Goal: Task Accomplishment & Management: Complete application form

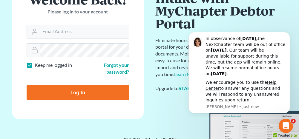
type input "anniston@jenningsandmesser.com"
click at [78, 94] on input "Log In" at bounding box center [78, 92] width 103 height 15
type input "Thinking..."
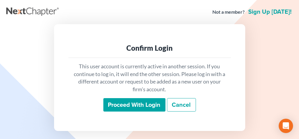
click at [121, 101] on input "Proceed with login" at bounding box center [134, 105] width 62 height 14
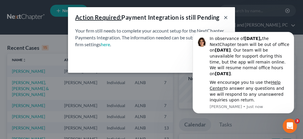
click at [226, 17] on button "×" at bounding box center [226, 17] width 4 height 7
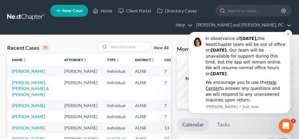
click at [289, 33] on icon "Dismiss notification" at bounding box center [288, 34] width 2 height 2
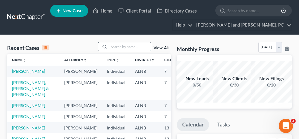
click at [120, 44] on input "search" at bounding box center [130, 46] width 42 height 9
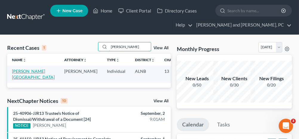
type input "[PERSON_NAME]"
click at [24, 70] on link "[PERSON_NAME][GEOGRAPHIC_DATA]" at bounding box center [33, 74] width 43 height 11
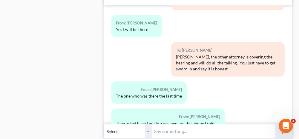
scroll to position [5237, 0]
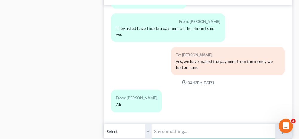
click at [184, 124] on input "text" at bounding box center [213, 131] width 123 height 15
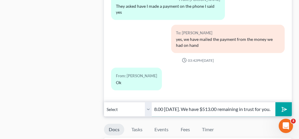
scroll to position [508, 0]
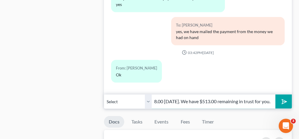
type input "I am mailing your September bankruptcy payment in the amount of $1,868.00 [DATE…"
click at [285, 99] on icon "submit" at bounding box center [283, 102] width 6 height 6
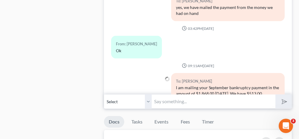
scroll to position [5286, 0]
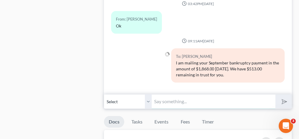
click at [195, 94] on input "text" at bounding box center [213, 101] width 123 height 15
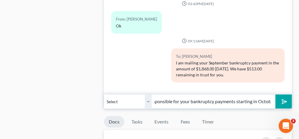
scroll to position [0, 56]
type input "However, you will be responsible for your bankruptcy payments starting in Octob…"
click at [287, 95] on button "submit" at bounding box center [283, 102] width 16 height 14
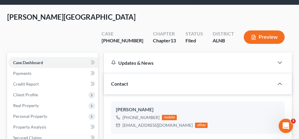
scroll to position [0, 0]
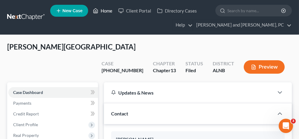
drag, startPoint x: 107, startPoint y: 11, endPoint x: 106, endPoint y: 21, distance: 10.2
click at [107, 11] on link "Home" at bounding box center [102, 10] width 25 height 11
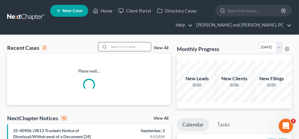
click at [127, 47] on input "search" at bounding box center [130, 46] width 42 height 9
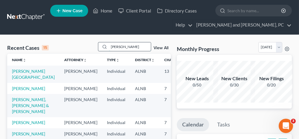
type input "[PERSON_NAME]"
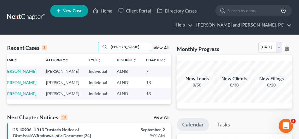
scroll to position [0, 10]
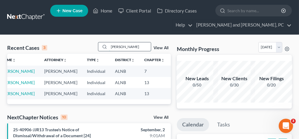
drag, startPoint x: 125, startPoint y: 46, endPoint x: 105, endPoint y: 47, distance: 20.4
click at [105, 47] on div "[PERSON_NAME]" at bounding box center [124, 46] width 53 height 9
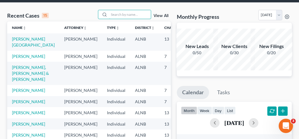
scroll to position [0, 0]
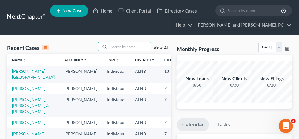
click at [21, 72] on link "[PERSON_NAME][GEOGRAPHIC_DATA]" at bounding box center [33, 74] width 43 height 11
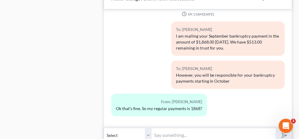
scroll to position [508, 0]
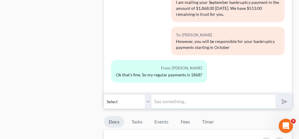
click at [172, 94] on input "text" at bounding box center [213, 101] width 123 height 15
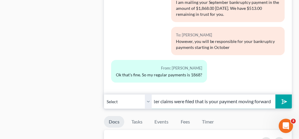
scroll to position [0, 16]
type input "Yes, after claims were filed that is your payment moving forward"
click at [284, 97] on icon "submit" at bounding box center [283, 101] width 8 height 8
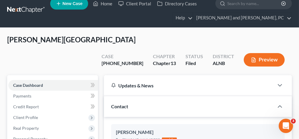
scroll to position [0, 0]
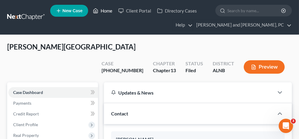
drag, startPoint x: 106, startPoint y: 11, endPoint x: 96, endPoint y: 39, distance: 29.5
click at [106, 11] on link "Home" at bounding box center [102, 10] width 25 height 11
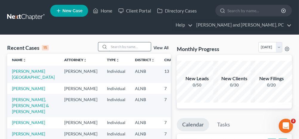
click at [130, 45] on input "search" at bounding box center [130, 46] width 42 height 9
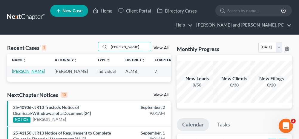
type input "[PERSON_NAME]"
click at [20, 72] on link "[PERSON_NAME]" at bounding box center [28, 71] width 33 height 5
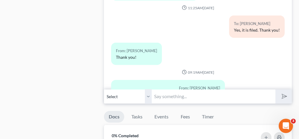
scroll to position [358, 0]
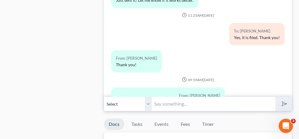
click at [169, 101] on input "text" at bounding box center [213, 104] width 123 height 15
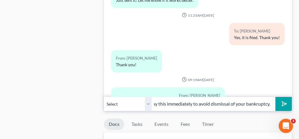
scroll to position [0, 153]
type input "Your filing fee payment in the amount of $84.50 is now past due. Please pay thi…"
click at [282, 100] on icon "submit" at bounding box center [283, 104] width 8 height 8
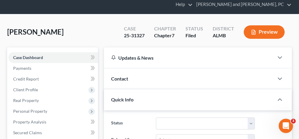
scroll to position [0, 0]
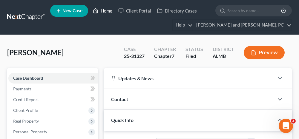
drag, startPoint x: 110, startPoint y: 11, endPoint x: 109, endPoint y: 18, distance: 7.0
click at [110, 11] on link "Home" at bounding box center [102, 10] width 25 height 11
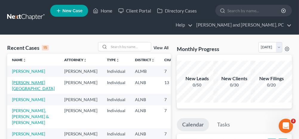
click at [18, 88] on link "[PERSON_NAME][GEOGRAPHIC_DATA]" at bounding box center [33, 85] width 43 height 11
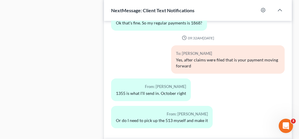
scroll to position [478, 0]
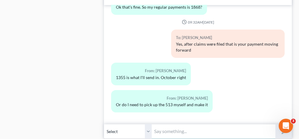
click at [177, 124] on input "text" at bounding box center [213, 131] width 123 height 15
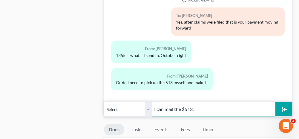
scroll to position [508, 0]
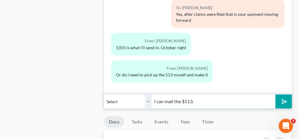
type input "I can mail the $513."
click at [284, 97] on icon "submit" at bounding box center [283, 101] width 8 height 8
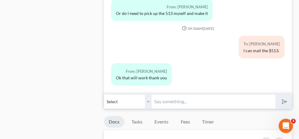
scroll to position [5508, 0]
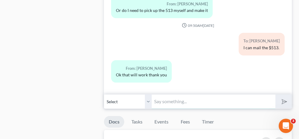
click at [168, 94] on input "text" at bounding box center [213, 101] width 123 height 15
type input "You're welcome"
click at [287, 97] on icon "submit" at bounding box center [283, 101] width 8 height 8
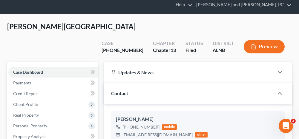
scroll to position [0, 0]
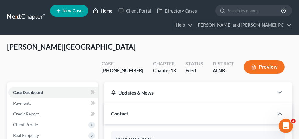
drag, startPoint x: 102, startPoint y: 11, endPoint x: 104, endPoint y: 31, distance: 20.1
click at [102, 11] on link "Home" at bounding box center [102, 10] width 25 height 11
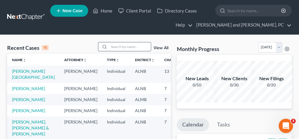
click at [125, 47] on input "search" at bounding box center [130, 46] width 42 height 9
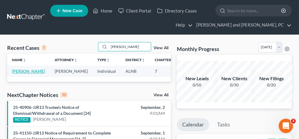
type input "[PERSON_NAME]"
click at [18, 71] on link "[PERSON_NAME]" at bounding box center [28, 71] width 33 height 5
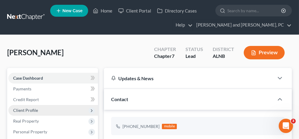
click at [54, 109] on span "Client Profile" at bounding box center [53, 110] width 90 height 11
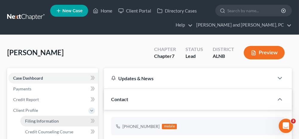
click at [57, 119] on span "Filing Information" at bounding box center [42, 121] width 34 height 5
select select "1"
select select "0"
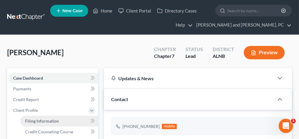
select select "0"
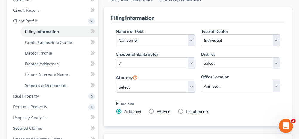
scroll to position [119, 0]
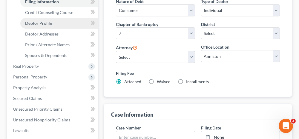
click at [37, 22] on span "Debtor Profile" at bounding box center [38, 23] width 27 height 5
select select "4"
select select "0"
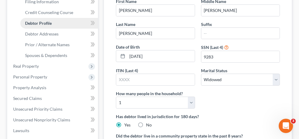
radio input "true"
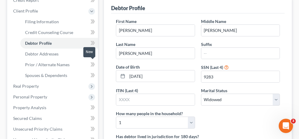
scroll to position [90, 0]
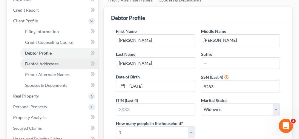
click at [62, 62] on link "Debtor Addresses" at bounding box center [59, 64] width 78 height 11
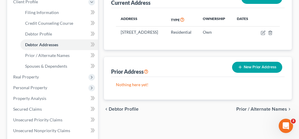
scroll to position [119, 0]
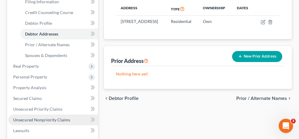
click at [56, 120] on span "Unsecured Nonpriority Claims" at bounding box center [41, 119] width 57 height 5
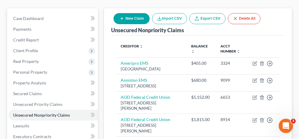
scroll to position [90, 0]
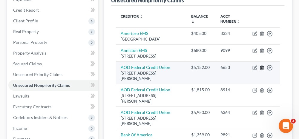
click at [262, 70] on icon "button" at bounding box center [262, 67] width 5 height 5
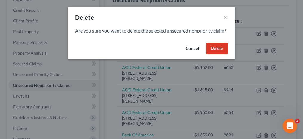
click at [211, 53] on button "Delete" at bounding box center [217, 49] width 22 height 12
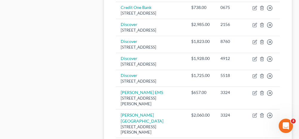
scroll to position [358, 0]
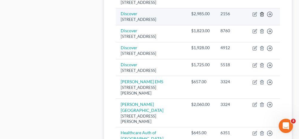
click at [263, 17] on icon "button" at bounding box center [262, 14] width 5 height 5
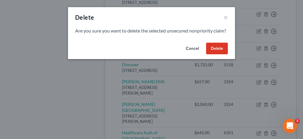
click at [215, 55] on button "Delete" at bounding box center [217, 49] width 22 height 12
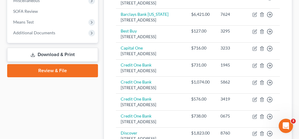
scroll to position [269, 0]
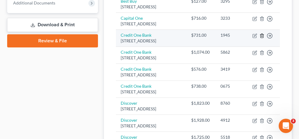
click at [263, 38] on icon "button" at bounding box center [261, 36] width 3 height 4
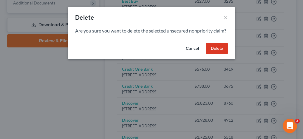
click at [219, 55] on button "Delete" at bounding box center [217, 49] width 22 height 12
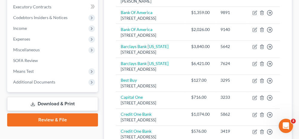
scroll to position [179, 0]
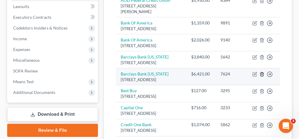
click at [262, 77] on icon "button" at bounding box center [262, 74] width 5 height 5
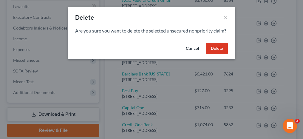
click at [221, 55] on button "Delete" at bounding box center [217, 49] width 22 height 12
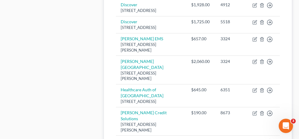
scroll to position [358, 0]
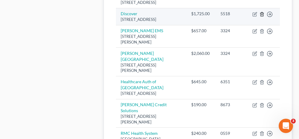
click at [262, 17] on icon "button" at bounding box center [262, 14] width 5 height 5
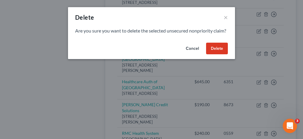
click at [222, 55] on button "Delete" at bounding box center [217, 49] width 22 height 12
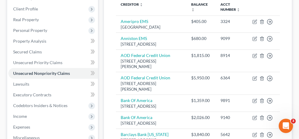
scroll to position [90, 0]
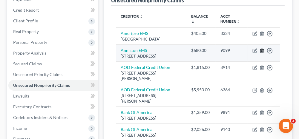
click at [262, 53] on icon "button" at bounding box center [262, 50] width 5 height 5
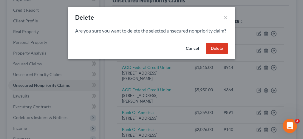
click at [219, 55] on button "Delete" at bounding box center [217, 49] width 22 height 12
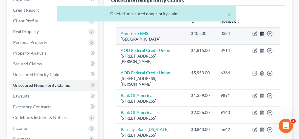
click at [262, 33] on icon "button" at bounding box center [262, 33] width 5 height 5
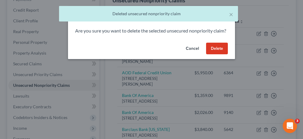
click at [215, 55] on button "Delete" at bounding box center [217, 49] width 22 height 12
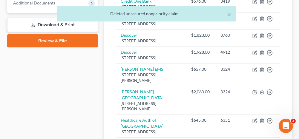
scroll to position [299, 0]
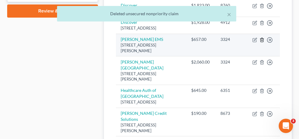
click at [262, 42] on icon "button" at bounding box center [262, 40] width 5 height 5
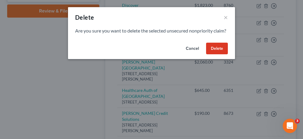
click at [224, 55] on button "Delete" at bounding box center [217, 49] width 22 height 12
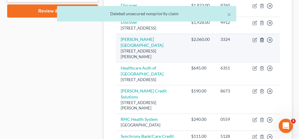
click at [262, 42] on icon "button" at bounding box center [262, 40] width 5 height 5
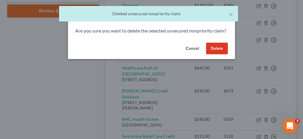
click at [225, 55] on button "Delete" at bounding box center [217, 49] width 22 height 12
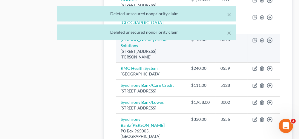
scroll to position [328, 0]
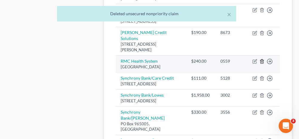
click at [262, 63] on line "button" at bounding box center [262, 62] width 0 height 1
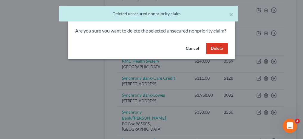
click at [220, 55] on button "Delete" at bounding box center [217, 49] width 22 height 12
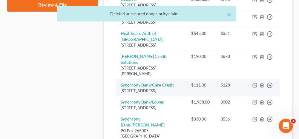
scroll to position [299, 0]
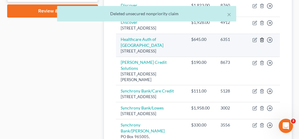
click at [262, 42] on icon "button" at bounding box center [262, 40] width 5 height 5
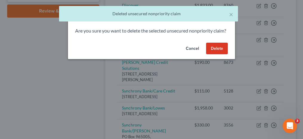
click at [222, 55] on button "Delete" at bounding box center [217, 49] width 22 height 12
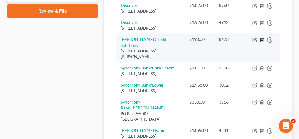
click at [262, 42] on icon "button" at bounding box center [262, 40] width 5 height 5
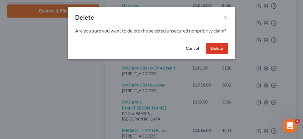
click at [220, 55] on button "Delete" at bounding box center [217, 49] width 22 height 12
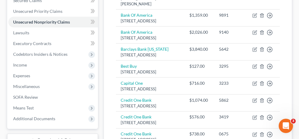
scroll to position [119, 0]
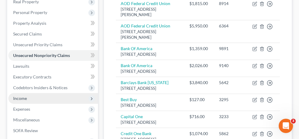
click at [39, 98] on span "Income" at bounding box center [53, 98] width 90 height 11
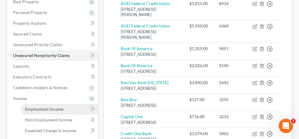
click at [51, 110] on span "Employment Income" at bounding box center [44, 109] width 38 height 5
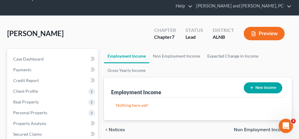
scroll to position [30, 0]
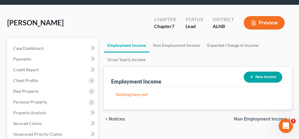
click at [239, 117] on span "Non Employment Income" at bounding box center [260, 119] width 53 height 5
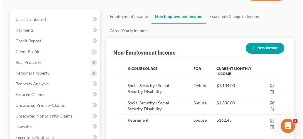
scroll to position [90, 0]
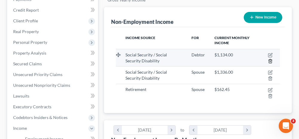
click at [270, 62] on icon "button" at bounding box center [270, 61] width 5 height 5
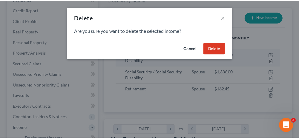
scroll to position [83, 179]
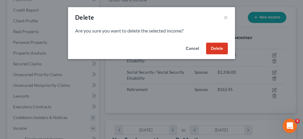
click at [222, 50] on button "Delete" at bounding box center [217, 49] width 22 height 12
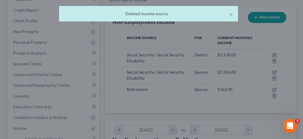
scroll to position [298541, 298447]
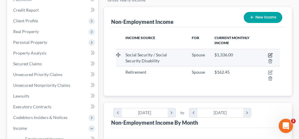
click at [271, 54] on icon "button" at bounding box center [270, 54] width 3 height 3
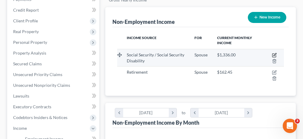
select select "4"
select select "0"
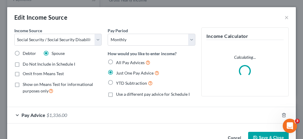
scroll to position [83, 179]
click at [23, 51] on label "Debtor" at bounding box center [29, 53] width 13 height 6
click at [25, 51] on input "Debtor" at bounding box center [27, 52] width 4 height 4
radio input "true"
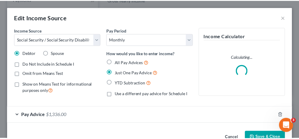
scroll to position [16, 0]
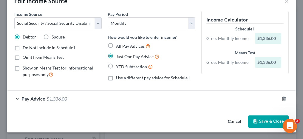
click at [255, 119] on button "Save & Close" at bounding box center [268, 122] width 41 height 13
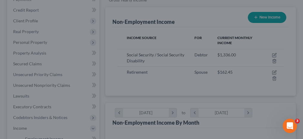
scroll to position [298541, 298447]
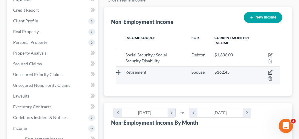
click at [269, 72] on icon "button" at bounding box center [270, 72] width 5 height 5
select select "3"
select select "0"
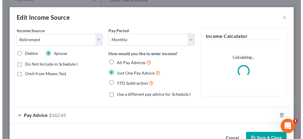
scroll to position [83, 179]
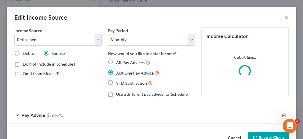
click at [23, 53] on label "Debtor" at bounding box center [29, 53] width 13 height 6
click at [25, 53] on input "Debtor" at bounding box center [27, 52] width 4 height 4
radio input "true"
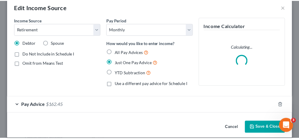
scroll to position [16, 0]
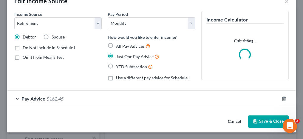
click at [260, 118] on button "Save & Close" at bounding box center [268, 122] width 41 height 13
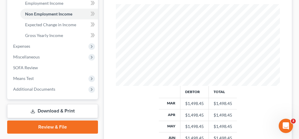
scroll to position [149, 0]
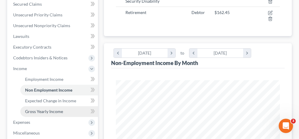
click at [47, 107] on link "Gross Yearly Income" at bounding box center [59, 111] width 78 height 11
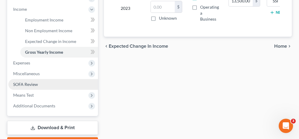
scroll to position [209, 0]
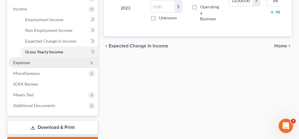
click at [36, 63] on span "Expenses" at bounding box center [53, 62] width 90 height 11
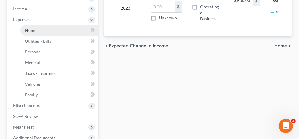
click at [34, 32] on link "Home" at bounding box center [59, 30] width 78 height 11
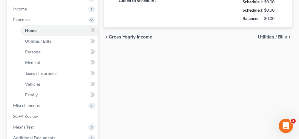
type input "493.00"
type input "595.00"
radio input "true"
type input "0.00"
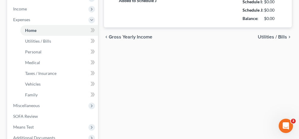
type input "0.00"
type input "75.00"
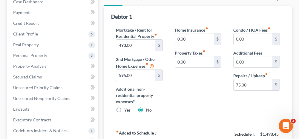
scroll to position [60, 0]
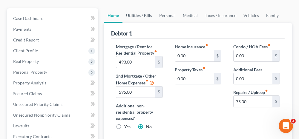
click at [143, 15] on link "Utilities / Bills" at bounding box center [138, 15] width 33 height 14
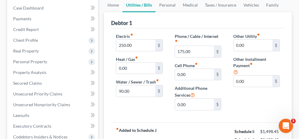
scroll to position [60, 0]
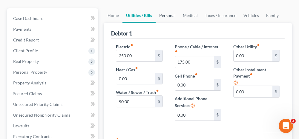
click at [168, 16] on link "Personal" at bounding box center [168, 15] width 24 height 14
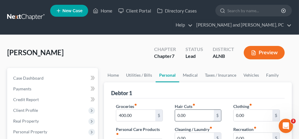
scroll to position [30, 0]
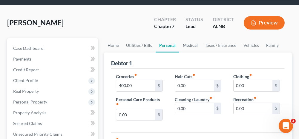
click at [189, 44] on link "Medical" at bounding box center [190, 45] width 22 height 14
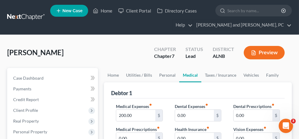
scroll to position [30, 0]
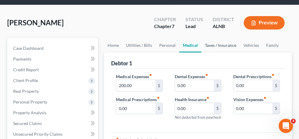
click at [217, 45] on link "Taxes / Insurance" at bounding box center [220, 45] width 39 height 14
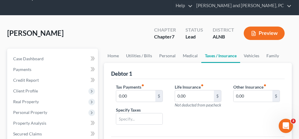
scroll to position [30, 0]
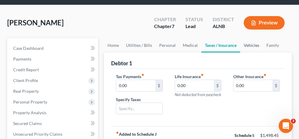
click at [246, 45] on link "Vehicles" at bounding box center [251, 45] width 23 height 14
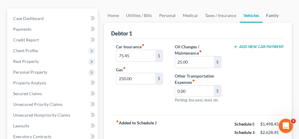
click at [268, 15] on link "Family" at bounding box center [272, 15] width 20 height 14
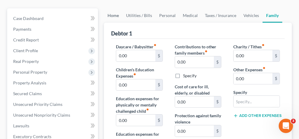
click at [116, 14] on link "Home" at bounding box center [113, 15] width 19 height 14
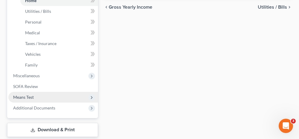
click at [27, 96] on span "Means Test" at bounding box center [23, 97] width 21 height 5
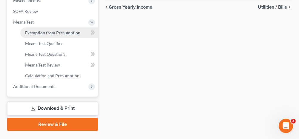
click at [42, 30] on span "Exemption from Presumption" at bounding box center [52, 32] width 55 height 5
radio input "true"
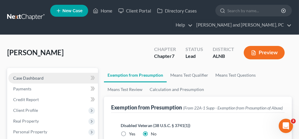
click at [43, 76] on link "Case Dashboard" at bounding box center [53, 78] width 90 height 11
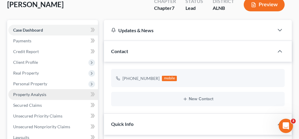
scroll to position [60, 0]
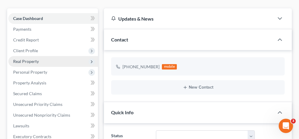
click at [30, 62] on span "Real Property" at bounding box center [26, 61] width 26 height 5
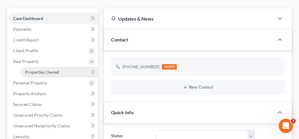
click at [37, 73] on span "Properties Owned" at bounding box center [42, 72] width 34 height 5
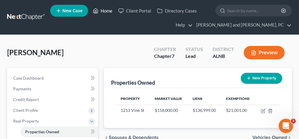
click at [103, 10] on link "Home" at bounding box center [102, 10] width 25 height 11
